Goal: Information Seeking & Learning: Learn about a topic

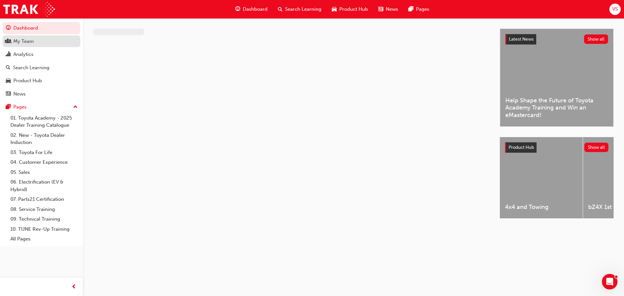
click at [36, 41] on div "My Team" at bounding box center [41, 41] width 71 height 8
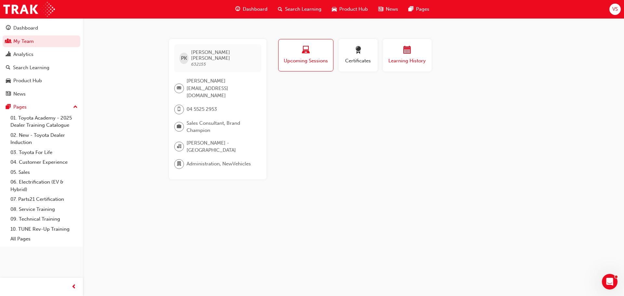
click at [388, 60] on span "Learning History" at bounding box center [407, 60] width 39 height 7
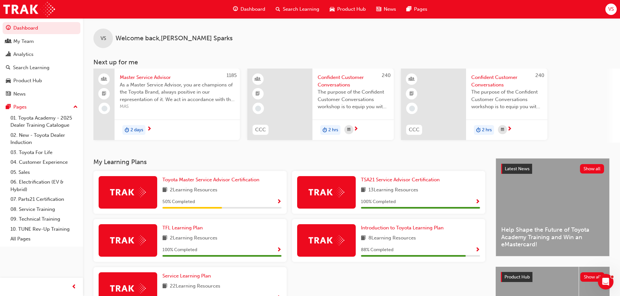
click at [309, 7] on span "Search Learning" at bounding box center [301, 9] width 36 height 7
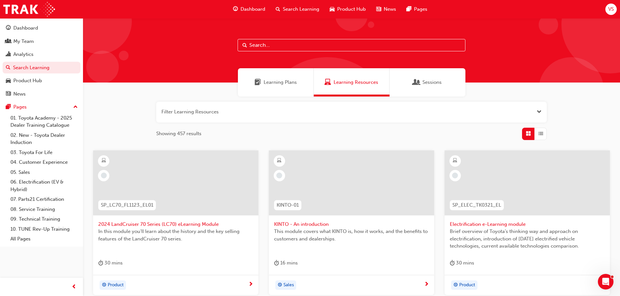
click at [309, 46] on input "text" at bounding box center [351, 45] width 228 height 12
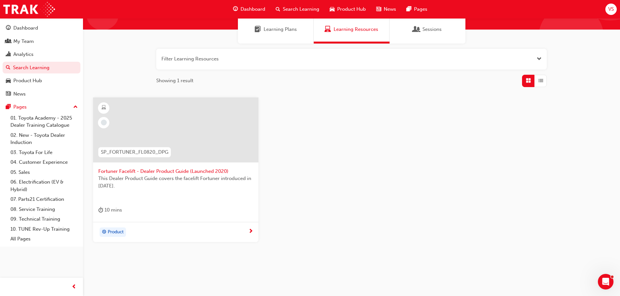
scroll to position [62, 0]
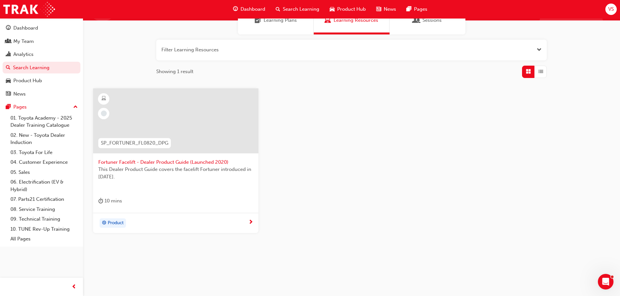
click at [299, 8] on span "Search Learning" at bounding box center [301, 9] width 36 height 7
click at [281, 8] on div "Search Learning" at bounding box center [297, 9] width 54 height 13
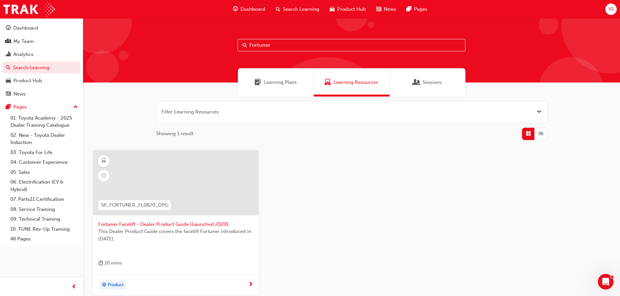
drag, startPoint x: 275, startPoint y: 46, endPoint x: 221, endPoint y: 46, distance: 54.3
click at [221, 46] on div "Fortuner" at bounding box center [351, 50] width 537 height 64
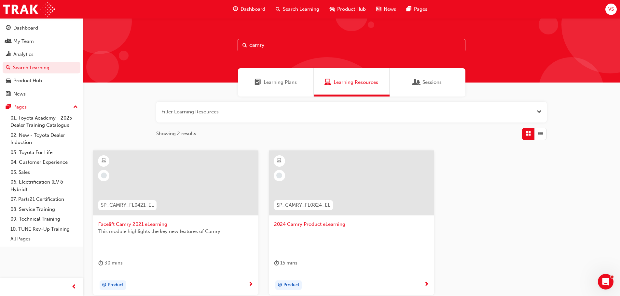
type input "camry"
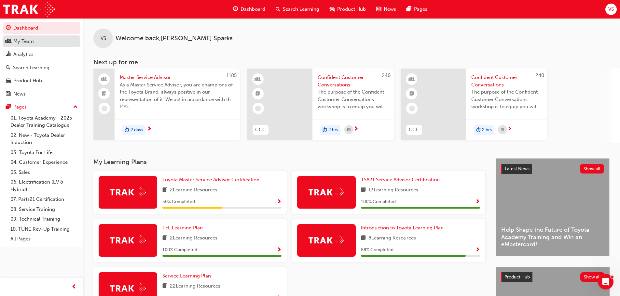
click at [25, 43] on div "My Team" at bounding box center [23, 41] width 20 height 7
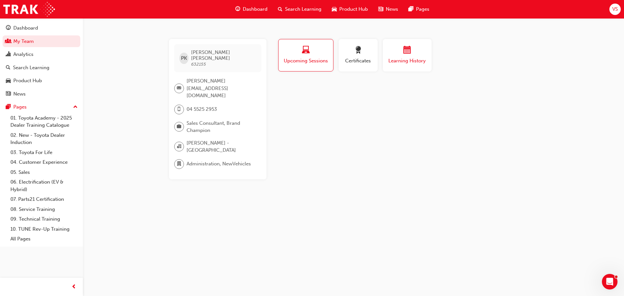
click at [388, 68] on button "Learning History" at bounding box center [407, 55] width 49 height 33
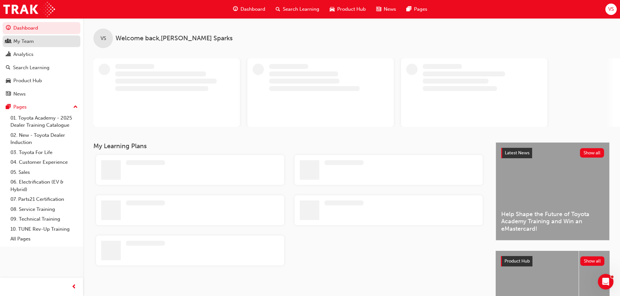
click at [34, 39] on div "My Team" at bounding box center [41, 41] width 71 height 8
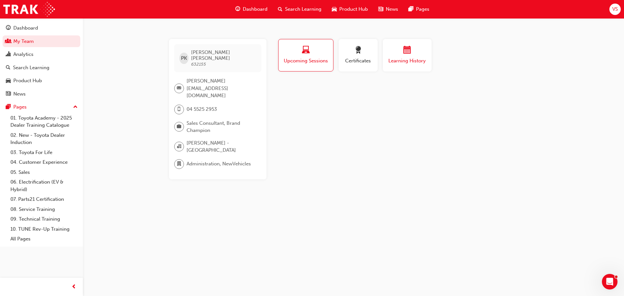
click at [389, 68] on button "Learning History" at bounding box center [407, 55] width 49 height 33
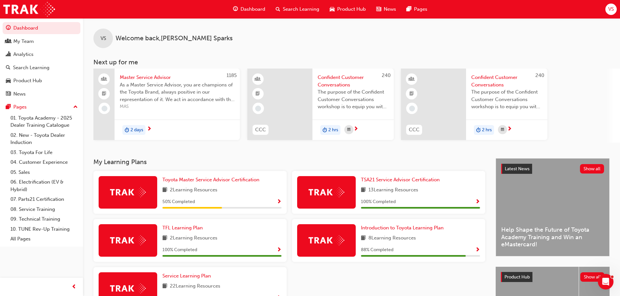
click at [281, 7] on div "Search Learning" at bounding box center [297, 9] width 54 height 13
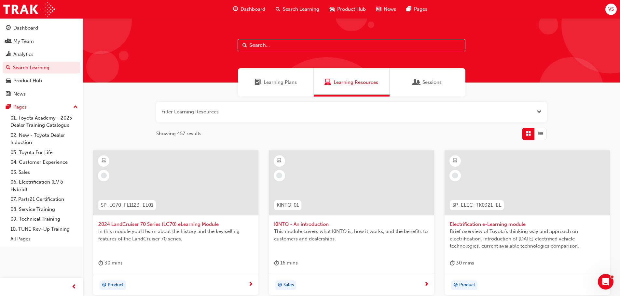
click at [298, 43] on input "text" at bounding box center [351, 45] width 228 height 12
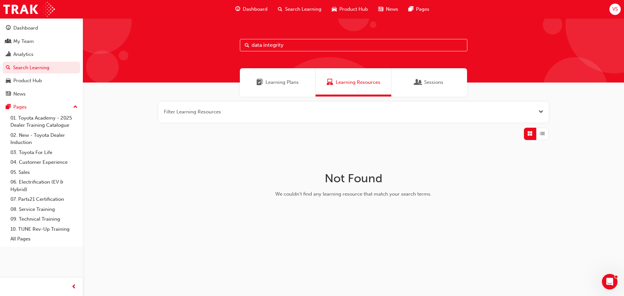
click at [253, 45] on input "data integrity" at bounding box center [354, 45] width 228 height 12
drag, startPoint x: 315, startPoint y: 44, endPoint x: 233, endPoint y: 45, distance: 82.0
click at [233, 45] on div "customer data integrity" at bounding box center [354, 50] width 542 height 64
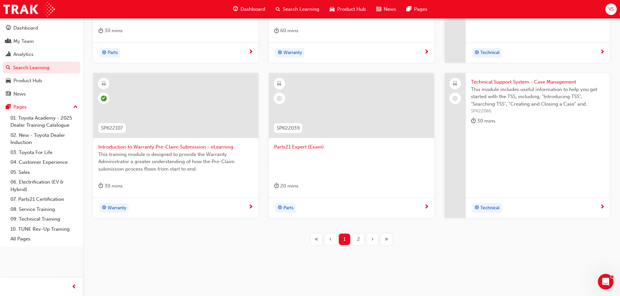
scroll to position [234, 0]
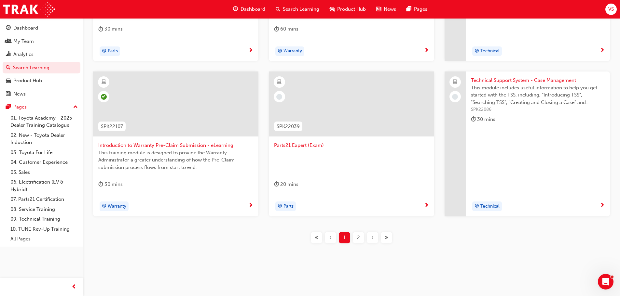
type input "SPK2"
click at [361, 238] on div "2" at bounding box center [358, 237] width 11 height 11
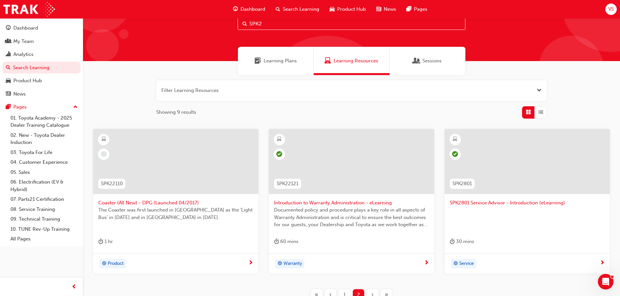
scroll to position [33, 0]
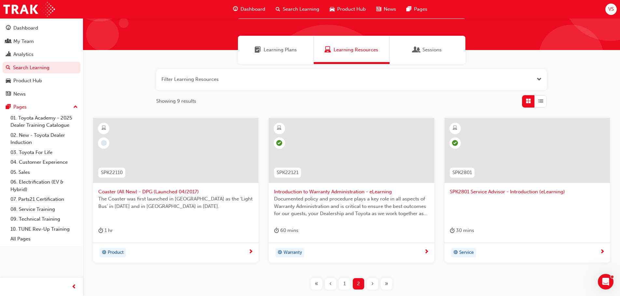
click at [279, 10] on span "search-icon" at bounding box center [277, 9] width 5 height 8
click at [252, 76] on button "button" at bounding box center [351, 79] width 390 height 21
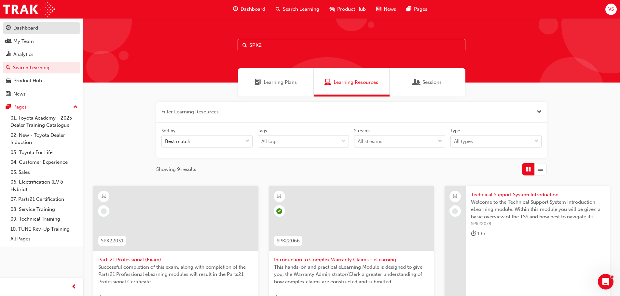
click at [37, 27] on div "Dashboard" at bounding box center [25, 27] width 25 height 7
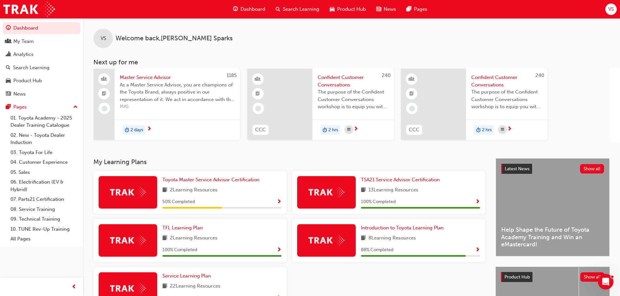
click at [277, 6] on span "search-icon" at bounding box center [277, 9] width 5 height 8
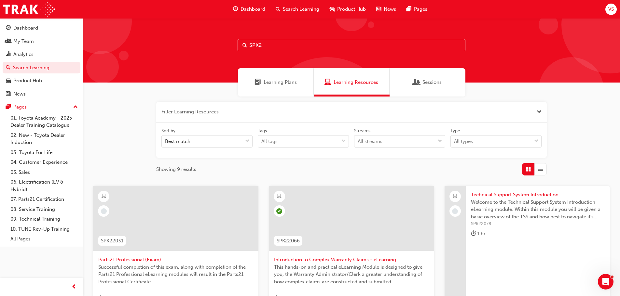
click at [288, 43] on input "SPK2" at bounding box center [351, 45] width 228 height 12
type input "S"
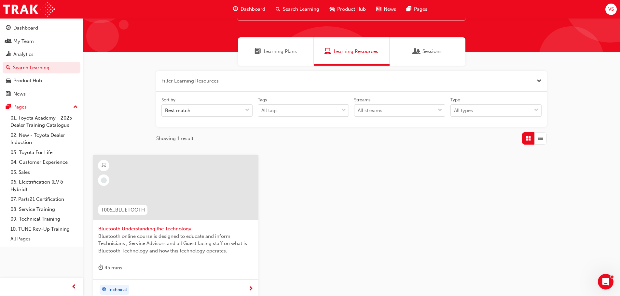
scroll to position [98, 0]
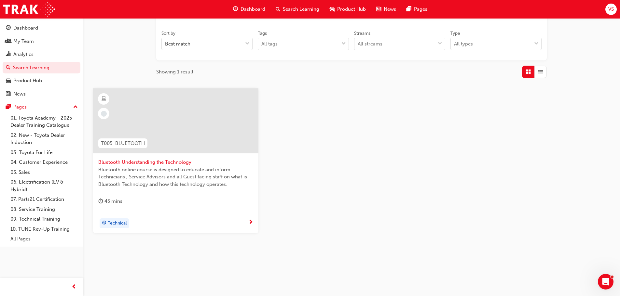
type input "BLUETOOTH"
